Goal: Task Accomplishment & Management: Use online tool/utility

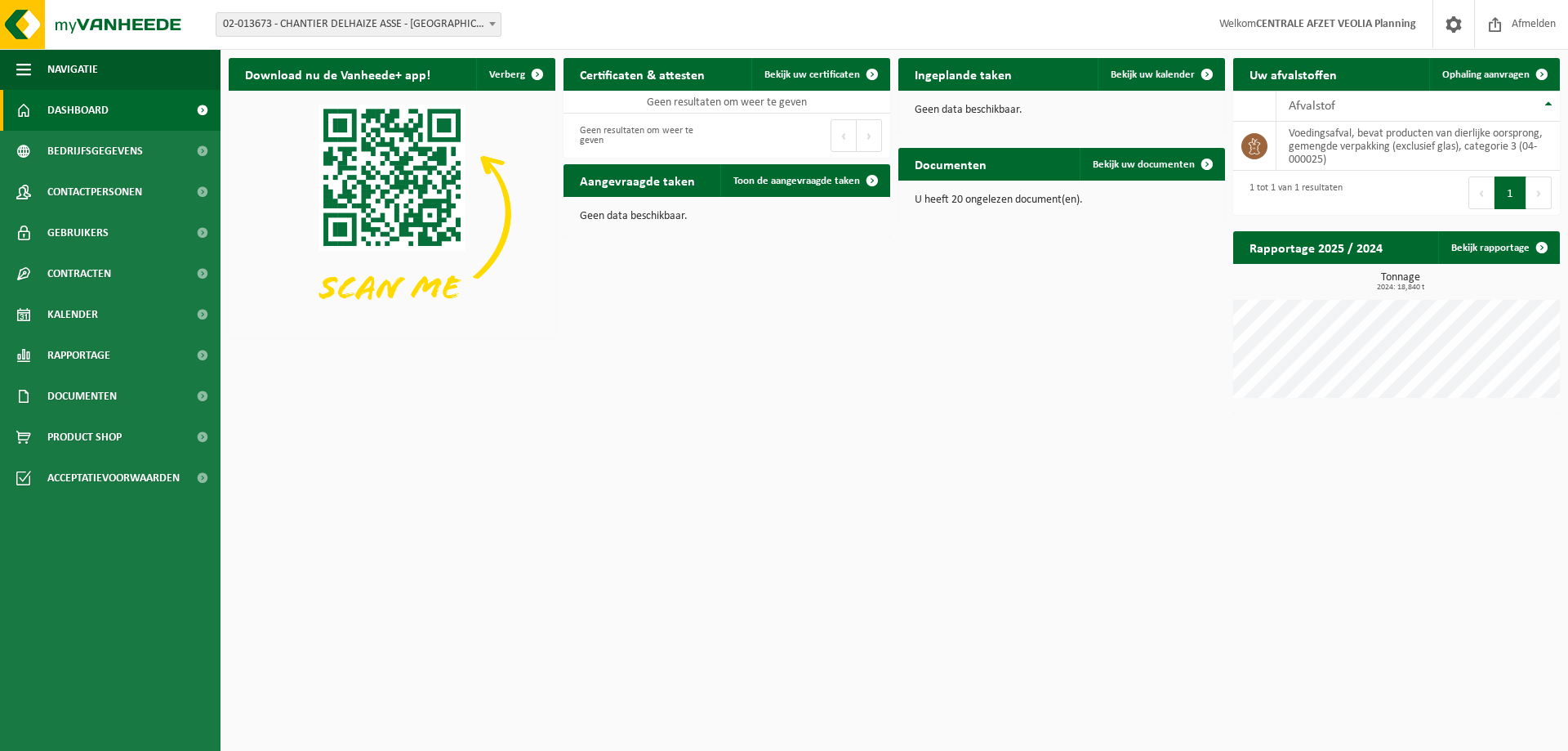
click at [363, 22] on span "02-013673 - CHANTIER DELHAIZE ASSE - [GEOGRAPHIC_DATA] - [GEOGRAPHIC_DATA]" at bounding box center [358, 24] width 285 height 22
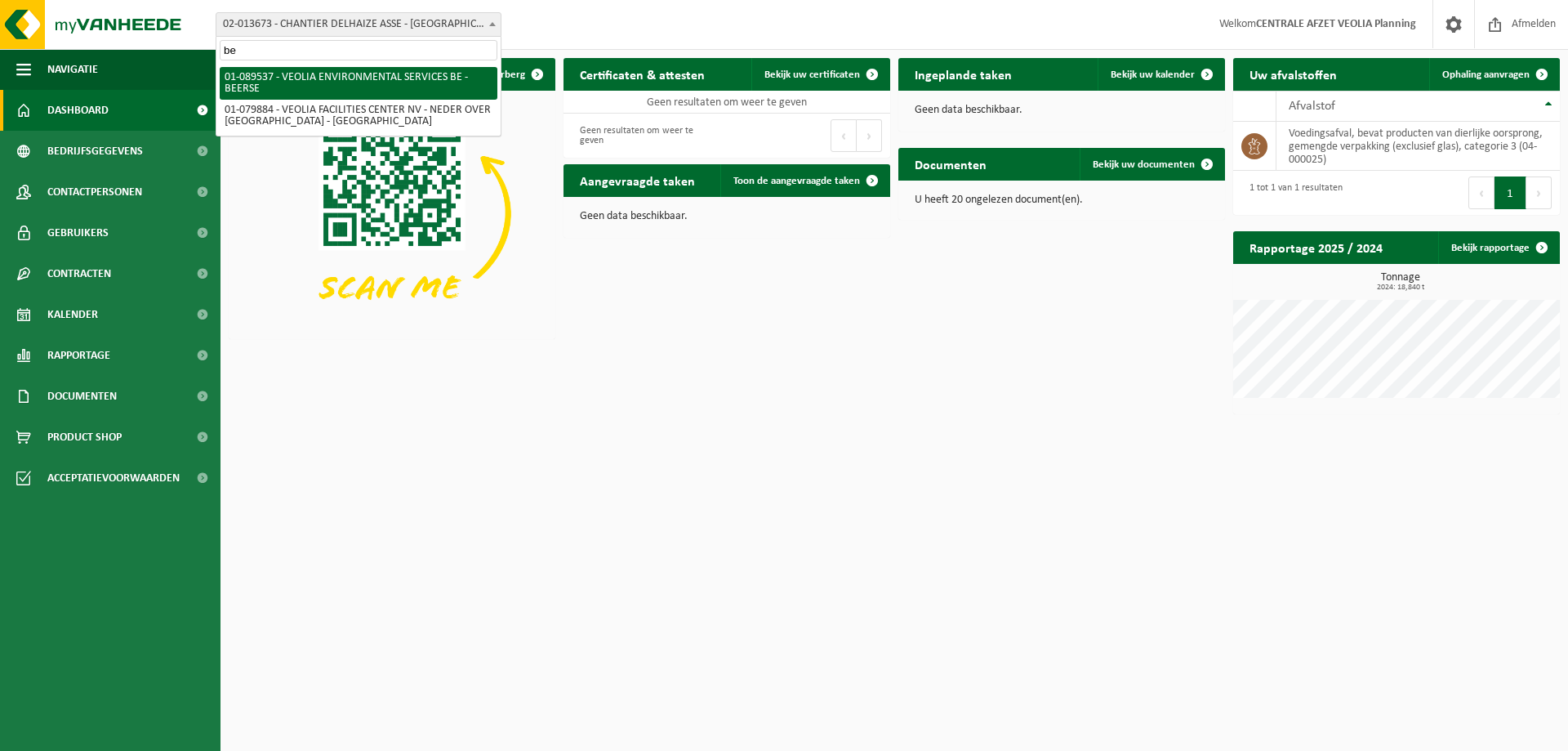
type input "b"
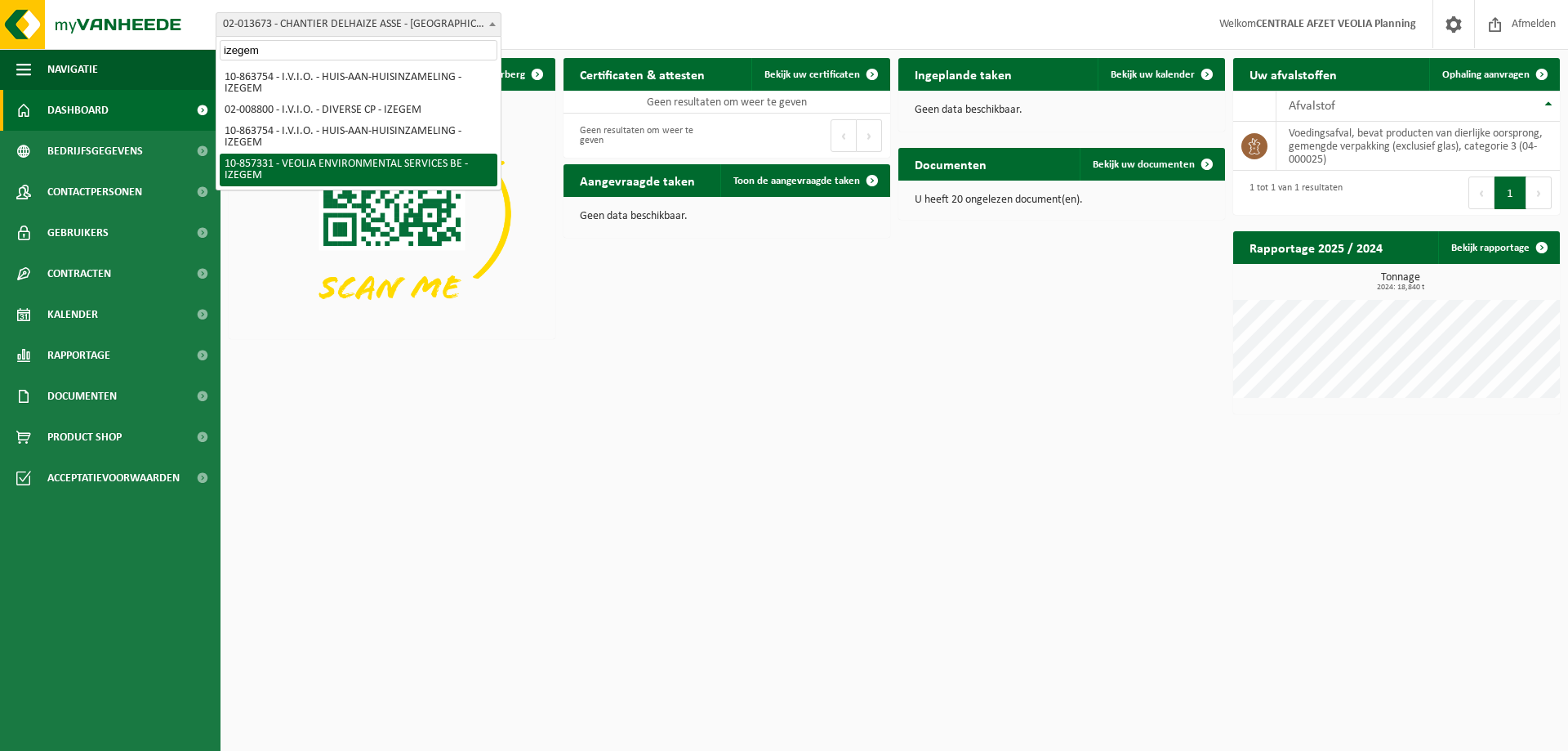
type input "izegem"
select select "99615"
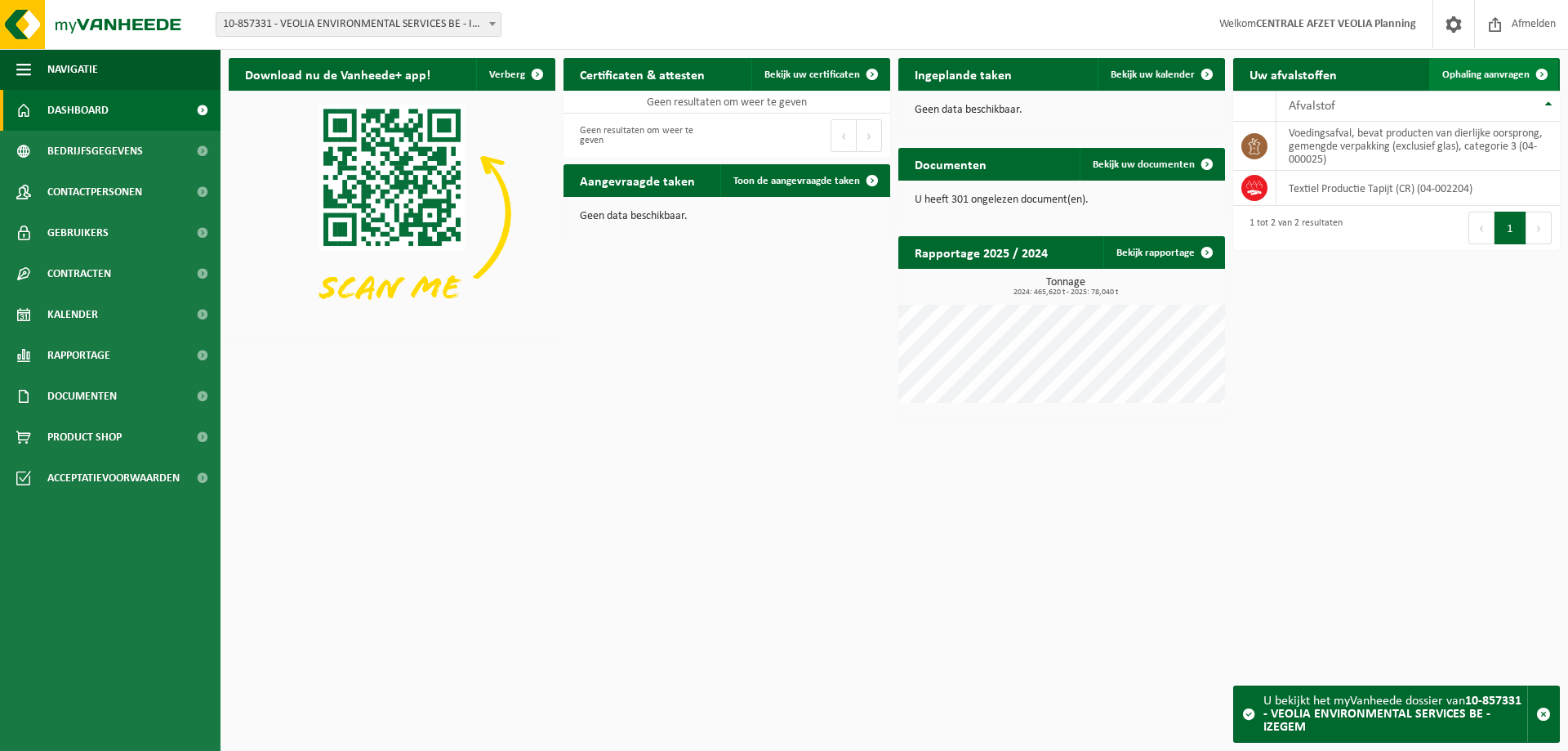
click at [1465, 74] on span "Ophaling aanvragen" at bounding box center [1486, 74] width 87 height 10
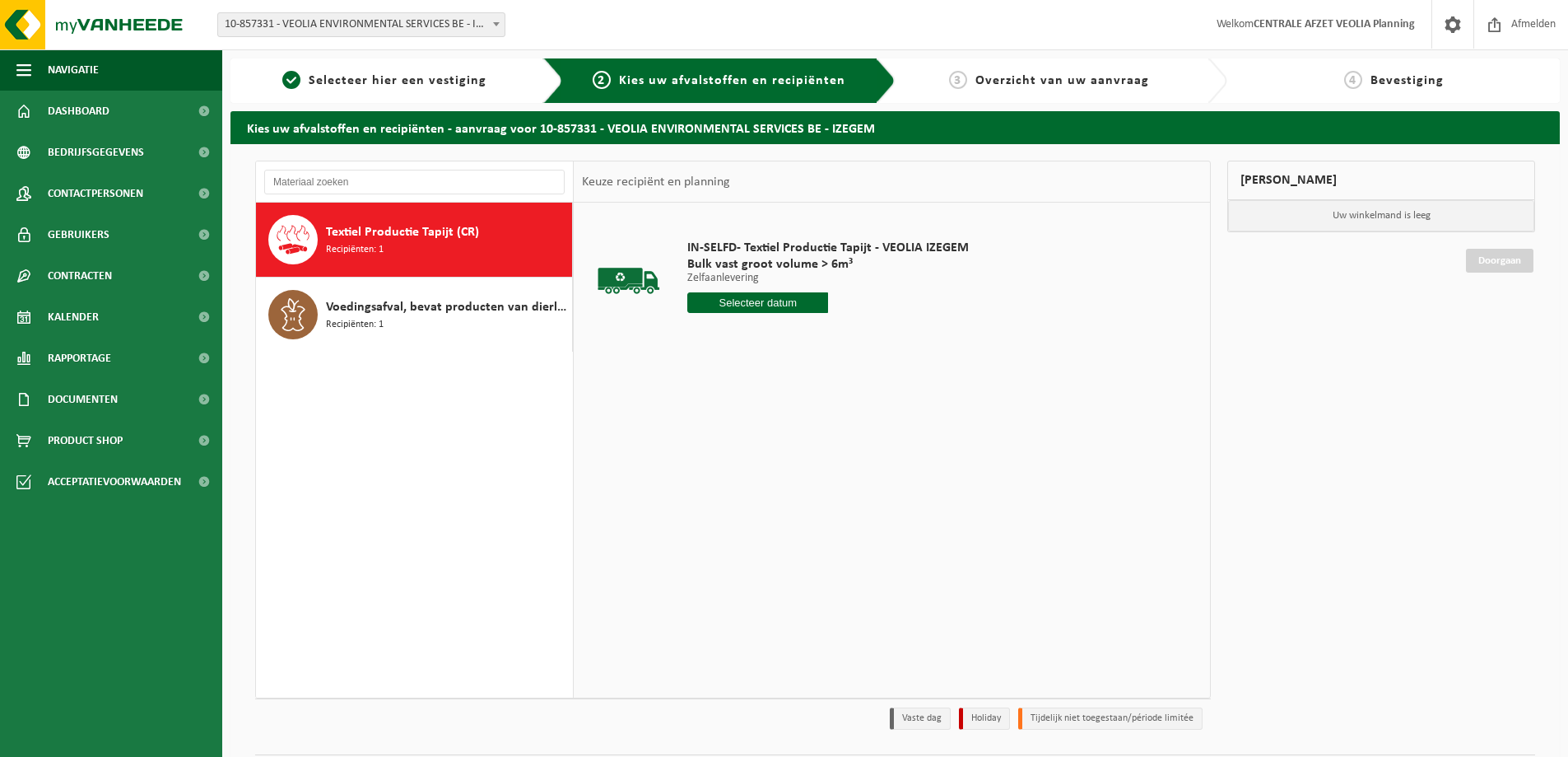
click at [417, 236] on span "Textiel Productie Tapijt (CR)" at bounding box center [403, 232] width 153 height 20
click at [758, 305] on input "text" at bounding box center [757, 303] width 140 height 21
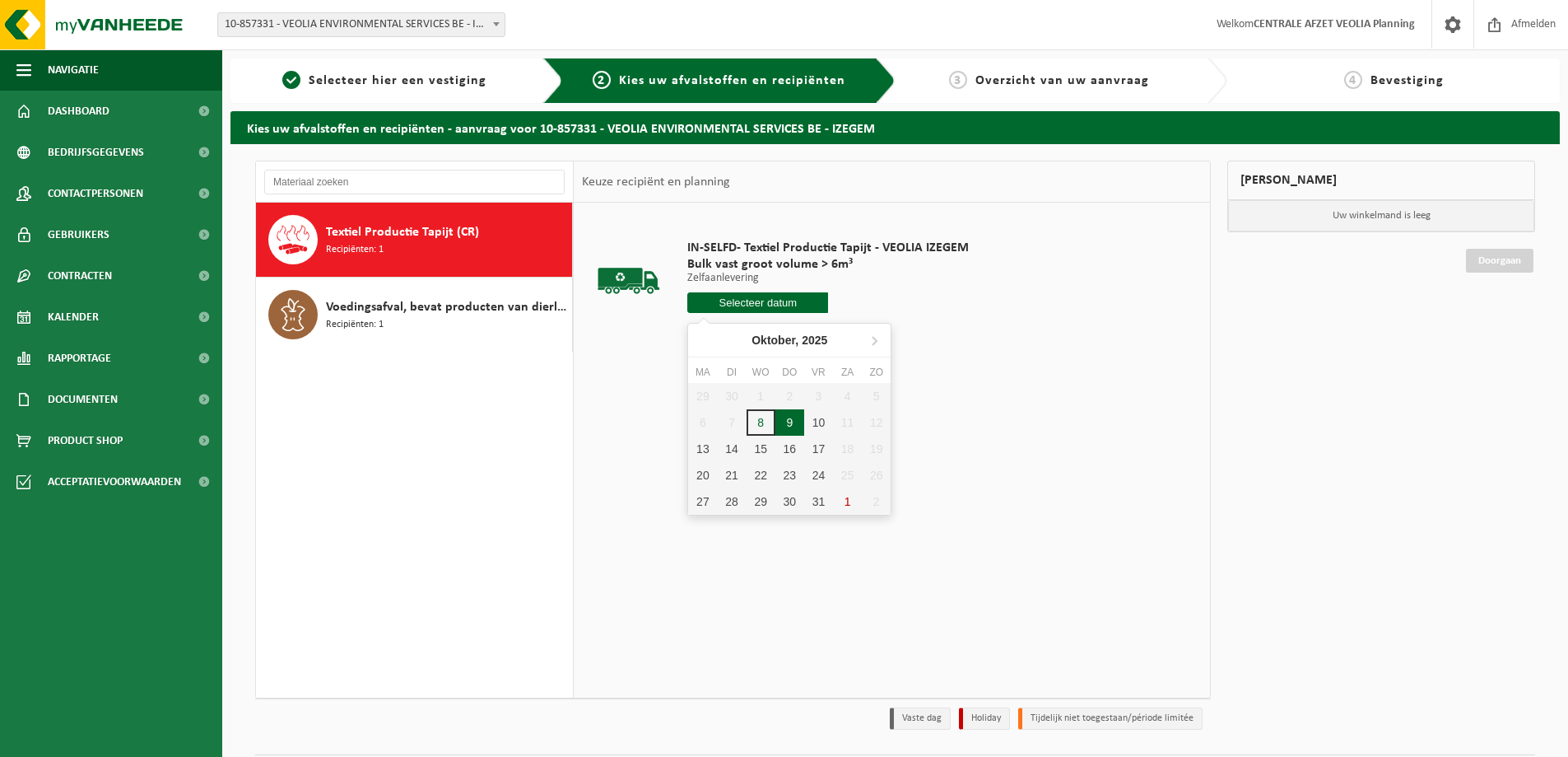
click at [790, 426] on div "9" at bounding box center [789, 422] width 29 height 26
type input "Van 2025-10-09"
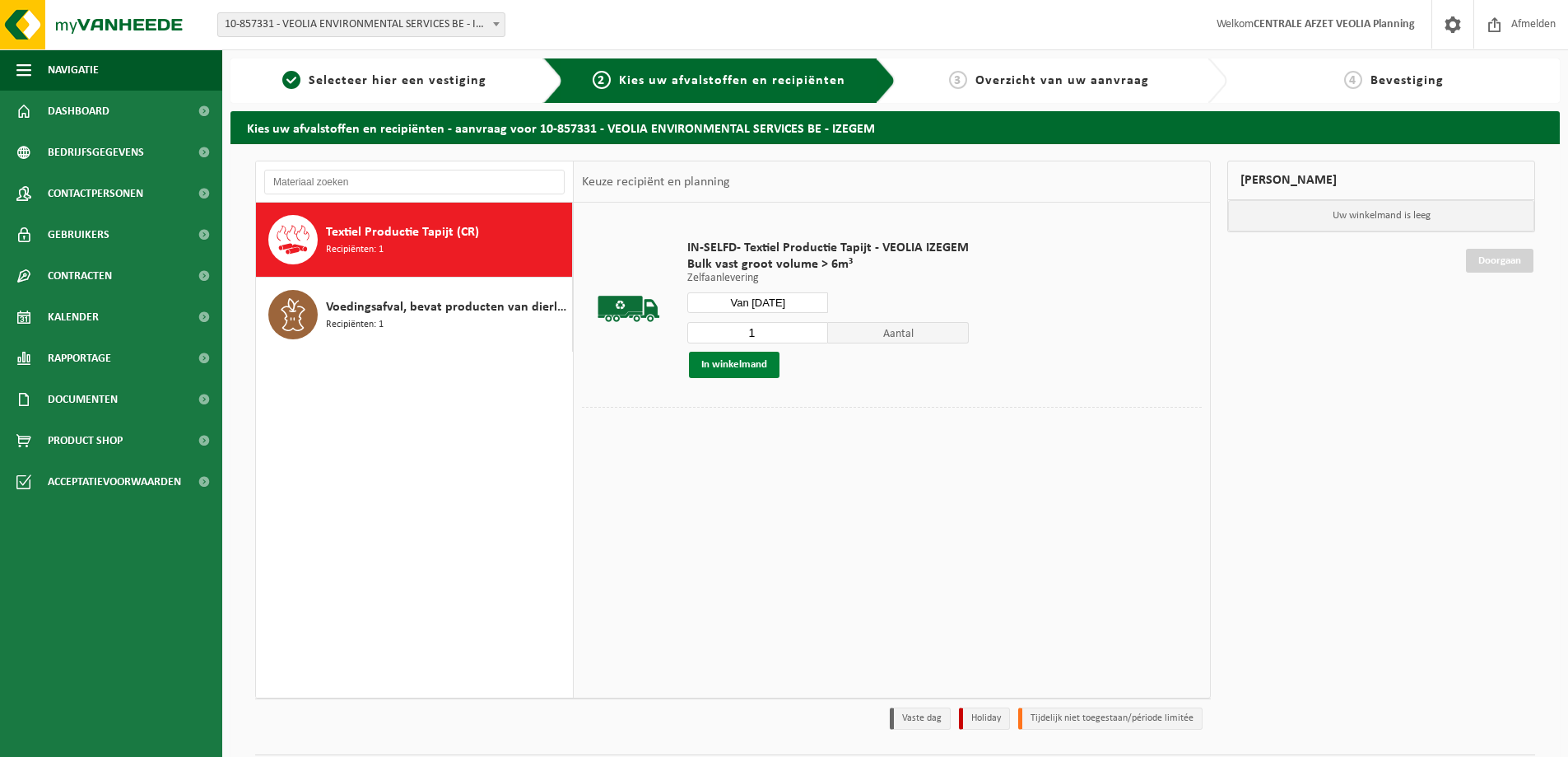
click at [727, 365] on button "In winkelmand" at bounding box center [734, 365] width 91 height 26
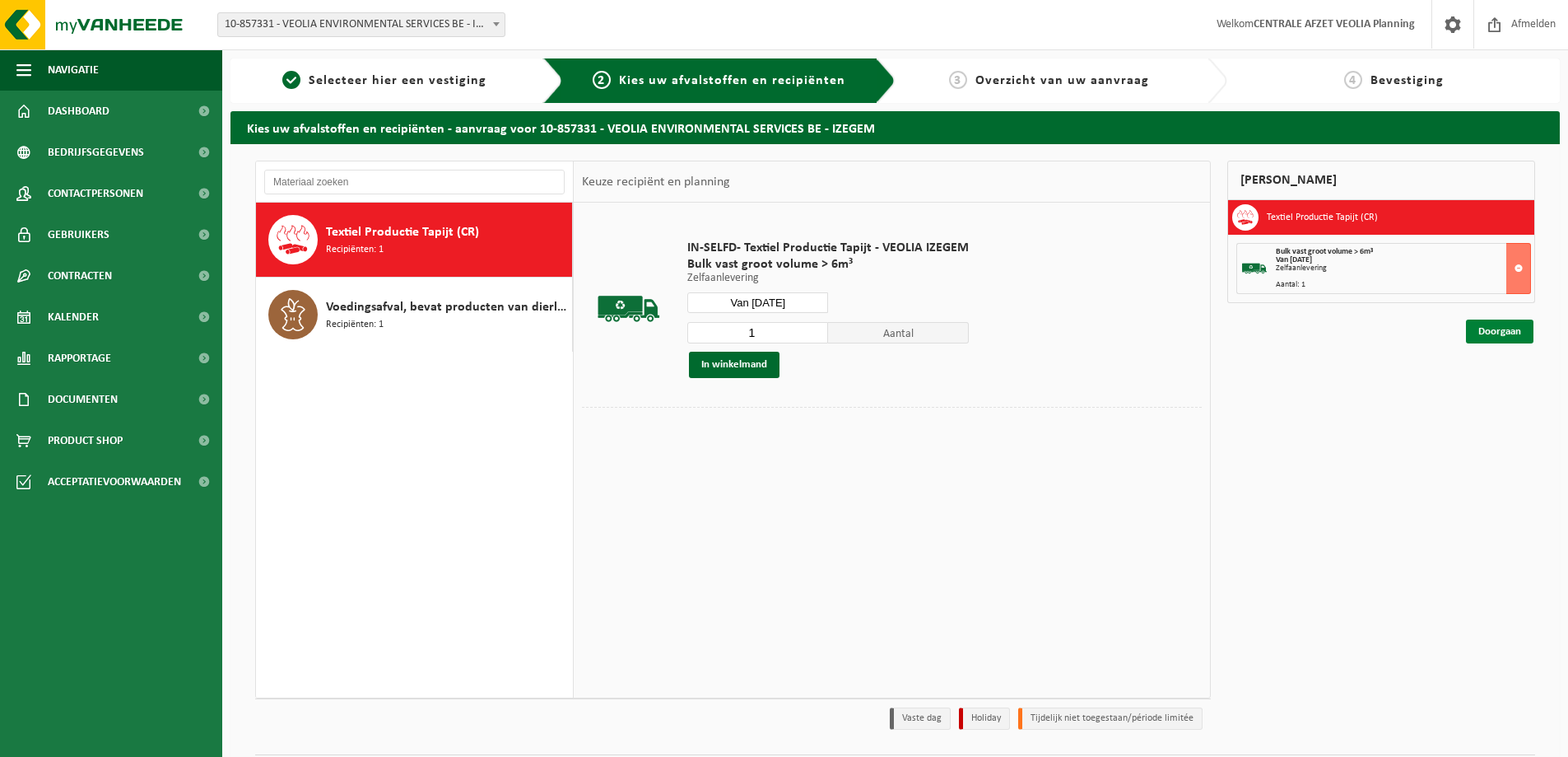
click at [1498, 331] on link "Doorgaan" at bounding box center [1499, 331] width 67 height 24
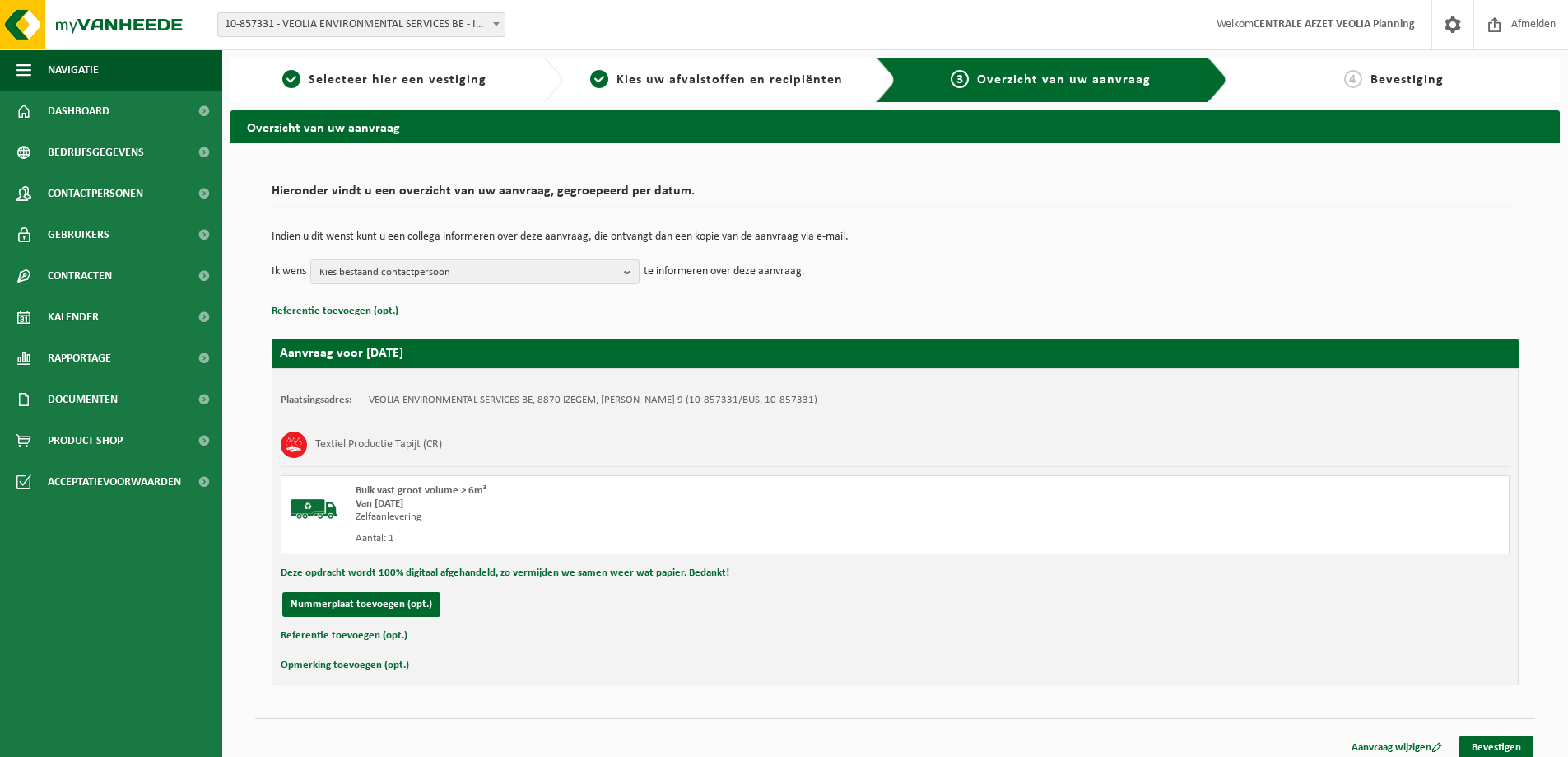
scroll to position [12, 0]
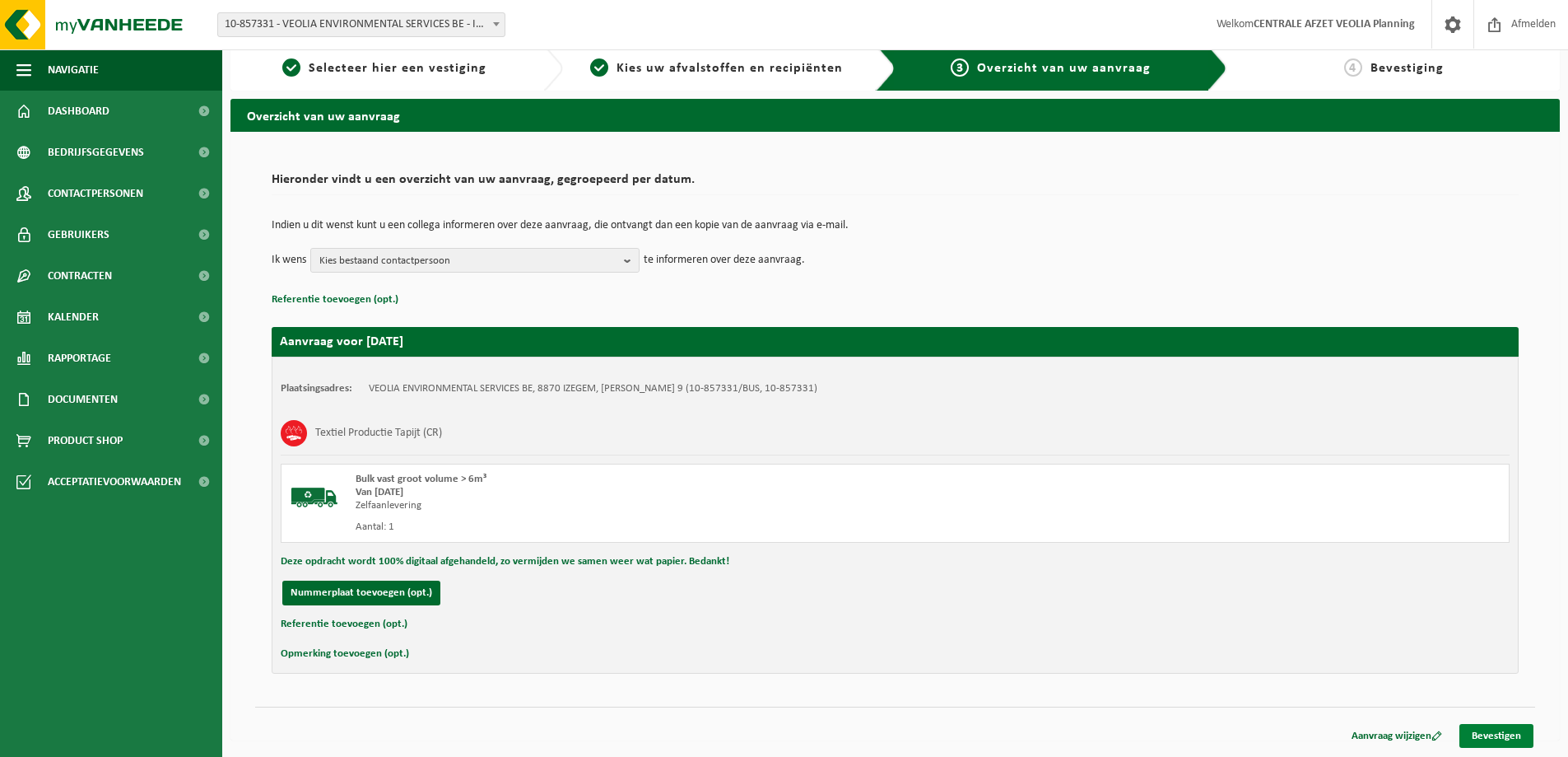
click at [1491, 735] on link "Bevestigen" at bounding box center [1496, 735] width 74 height 24
